Goal: Task Accomplishment & Management: Complete application form

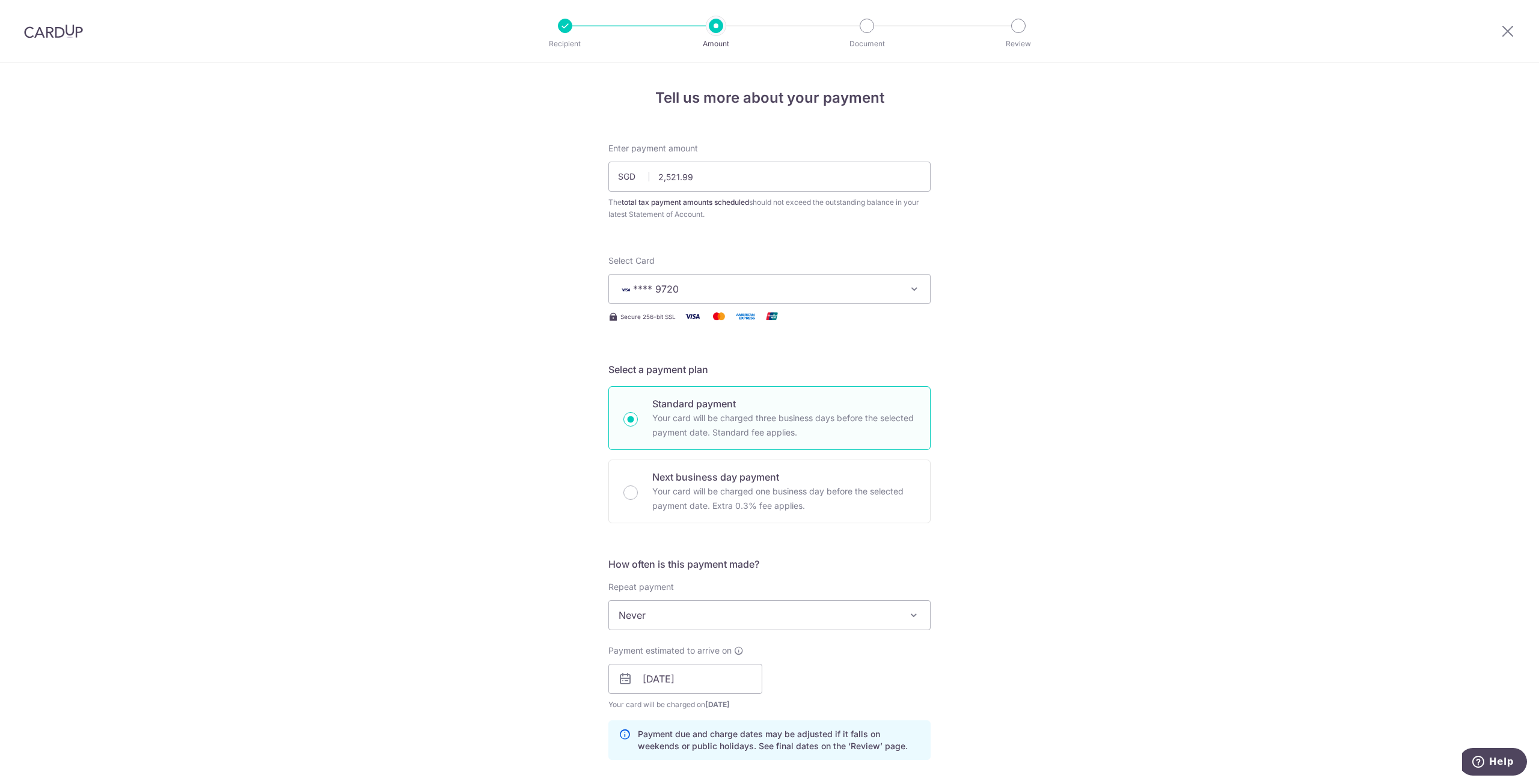
scroll to position [521, 0]
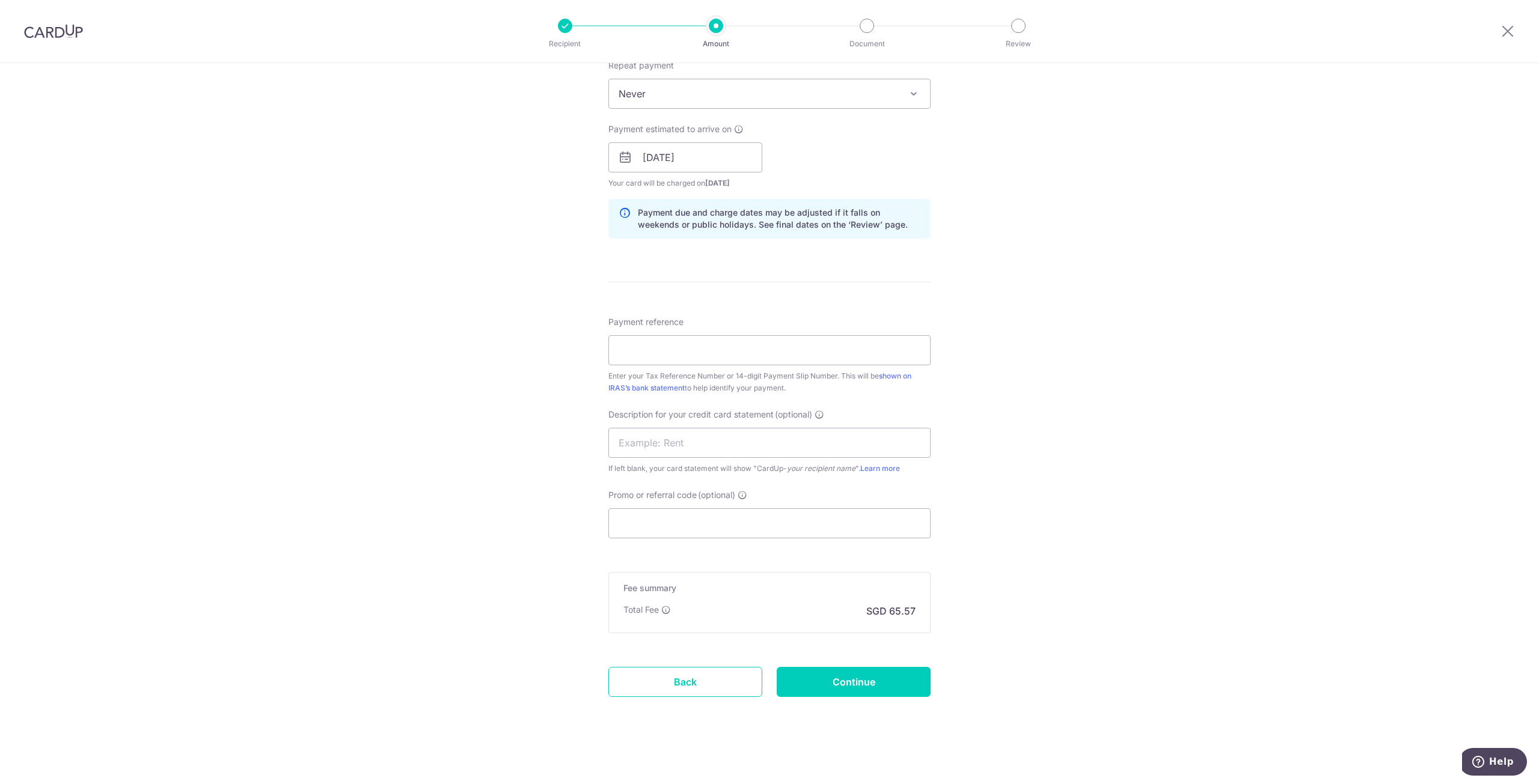
drag, startPoint x: 371, startPoint y: 282, endPoint x: 473, endPoint y: 293, distance: 102.6
click at [371, 282] on div "Tell us more about your payment Enter payment amount SGD 2,521.99 2521.99 The t…" at bounding box center [769, 164] width 1539 height 1246
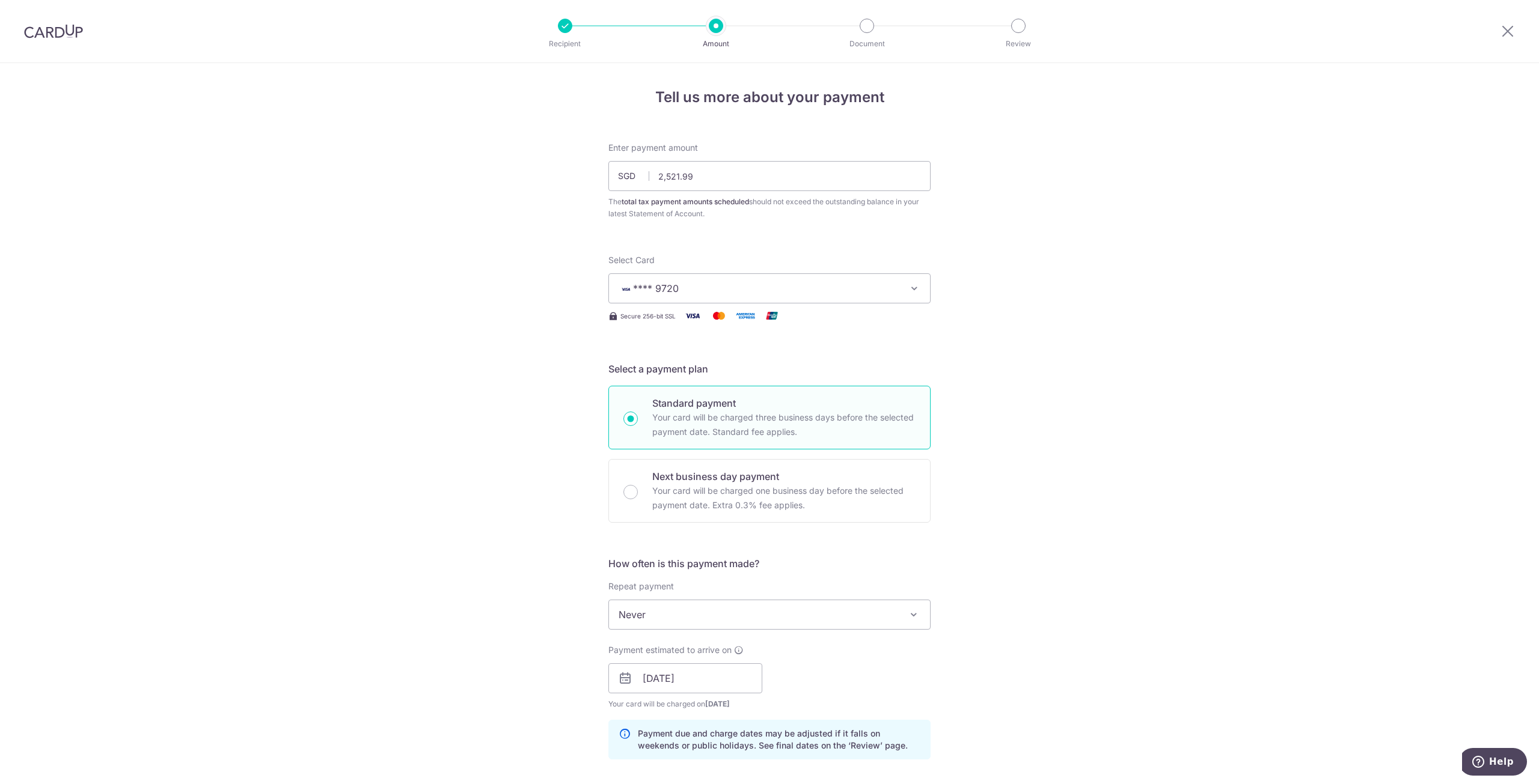
scroll to position [0, 0]
click at [1039, 290] on div "Tell us more about your payment Enter payment amount SGD 2,521.99 2521.99 The t…" at bounding box center [769, 686] width 1539 height 1246
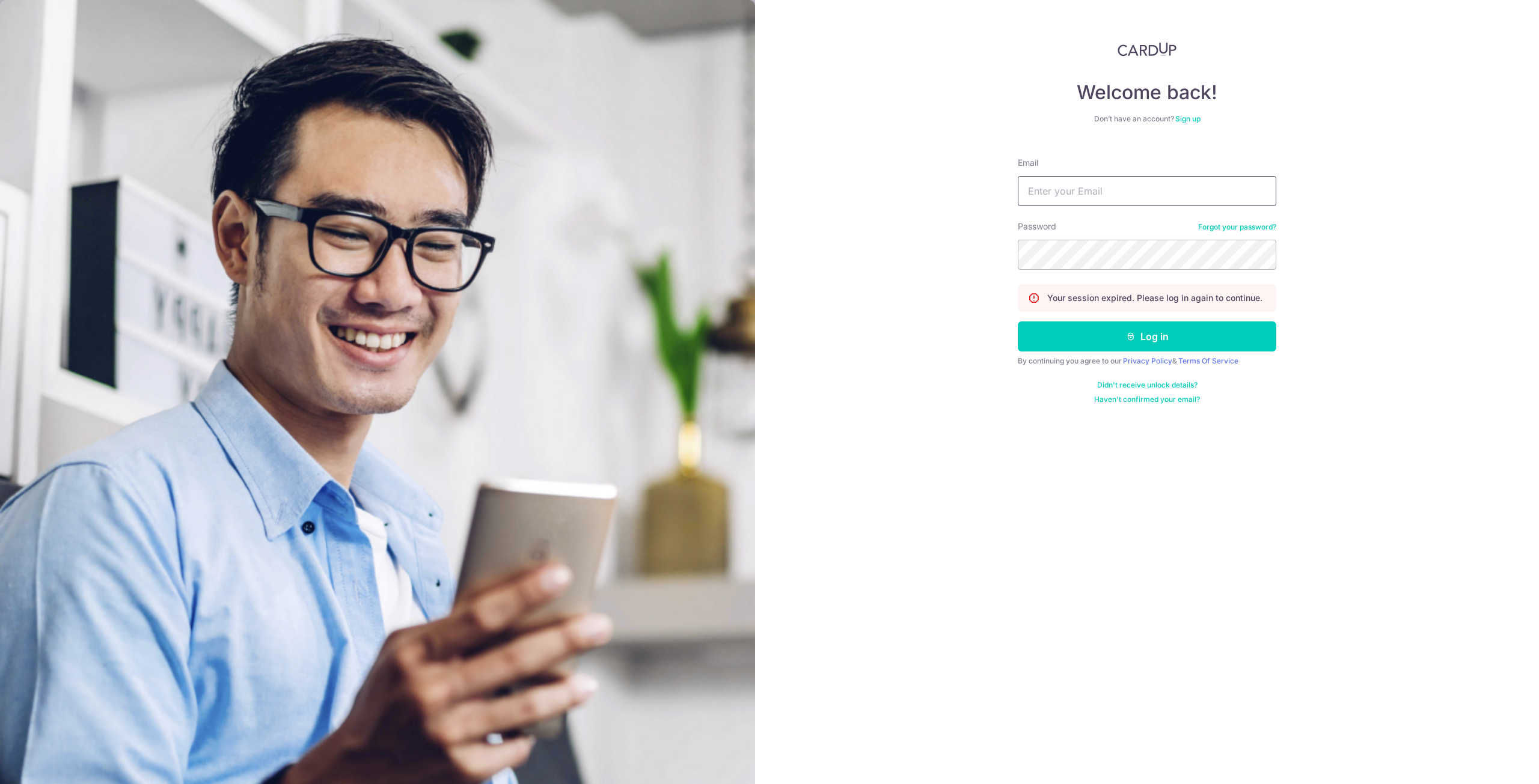
click at [1084, 181] on input "Email" at bounding box center [1147, 191] width 258 height 30
type input "raymond_l@alanrefrigerationservices.com"
